Goal: Information Seeking & Learning: Learn about a topic

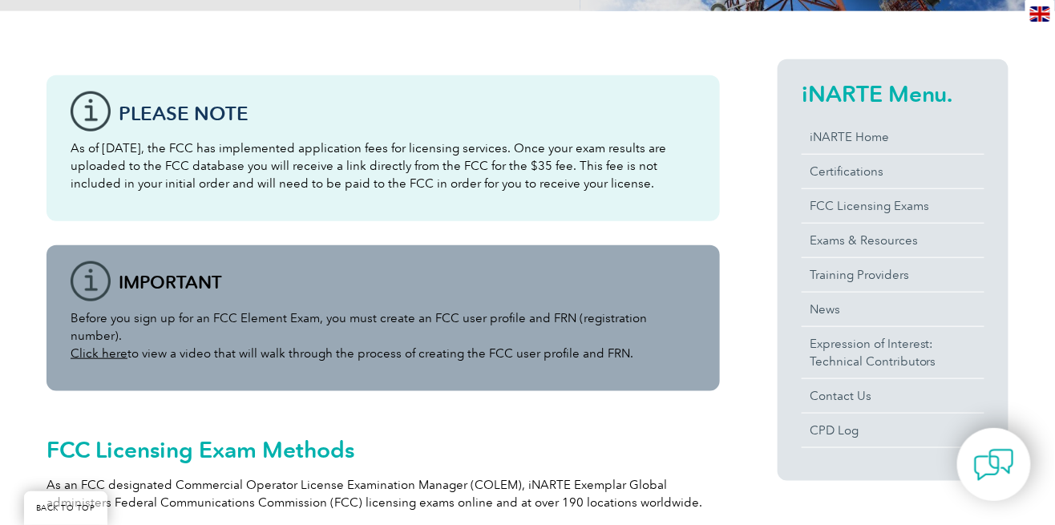
scroll to position [312, 0]
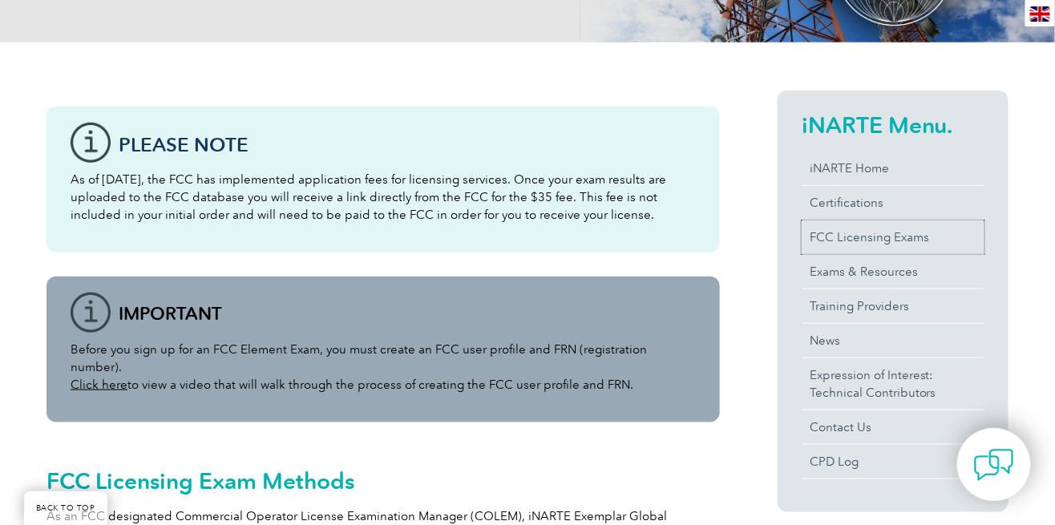
click at [858, 230] on link "FCC Licensing Exams" at bounding box center [892, 237] width 183 height 34
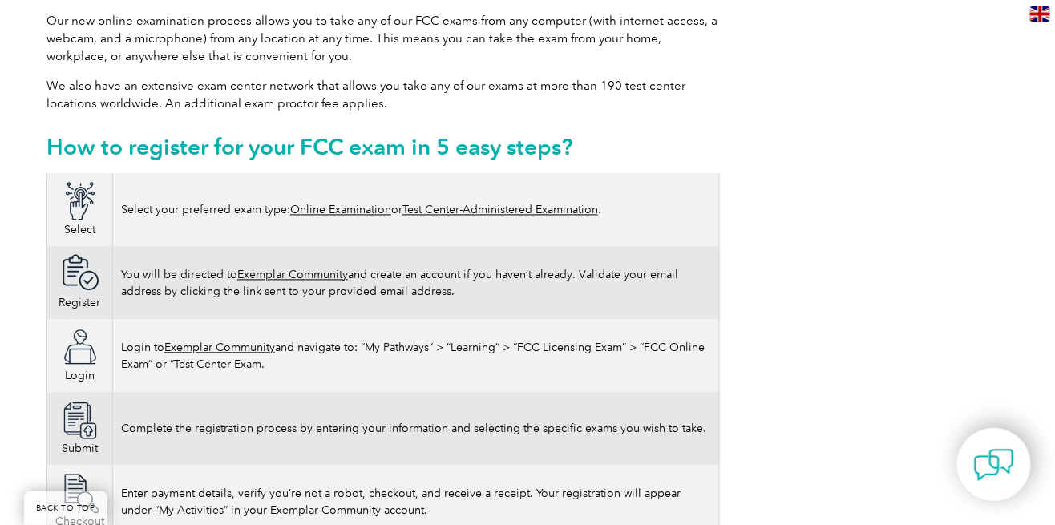
scroll to position [858, 0]
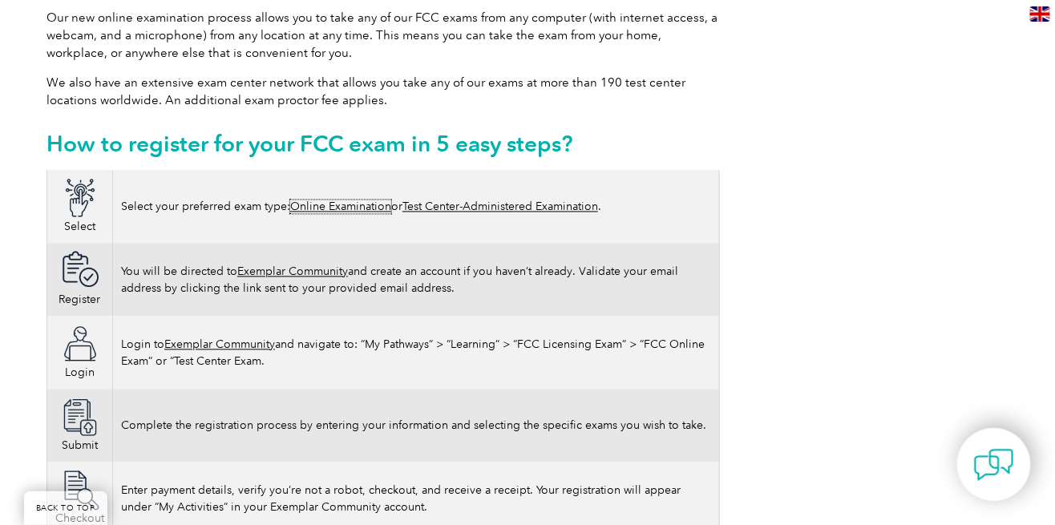
click at [329, 200] on link "Online Examination" at bounding box center [340, 207] width 101 height 14
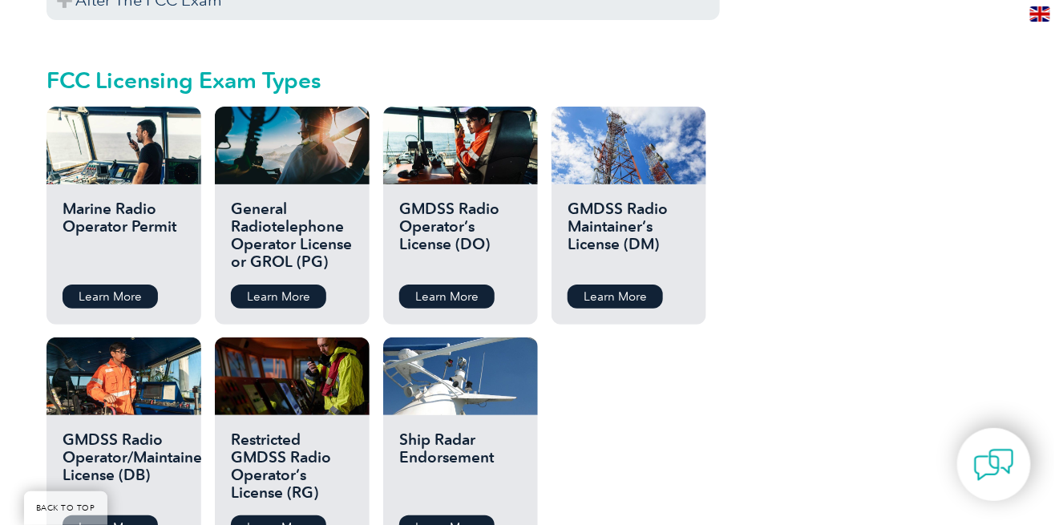
scroll to position [1805, 0]
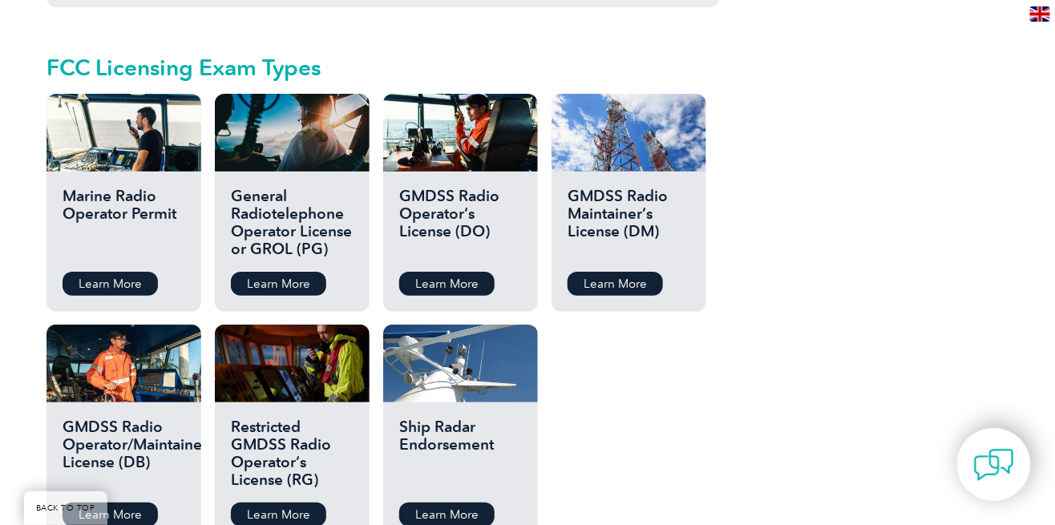
click at [280, 272] on link "Learn More" at bounding box center [278, 284] width 95 height 24
